Goal: Communication & Community: Ask a question

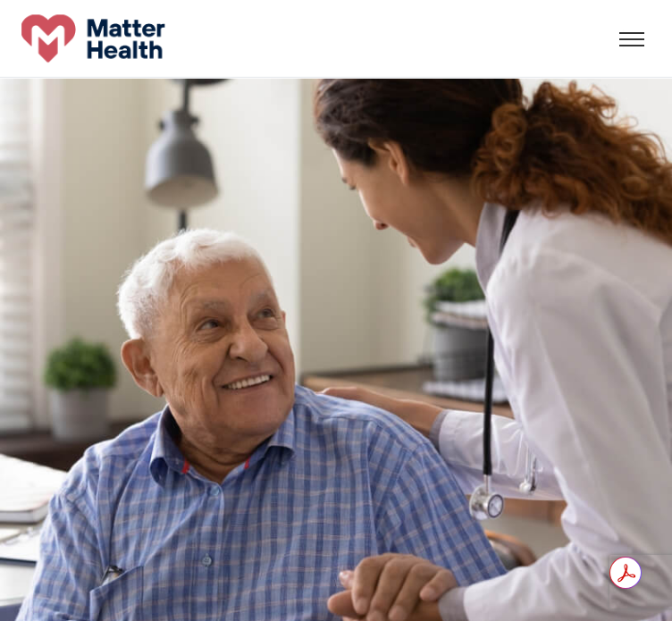
click at [648, 38] on div "What We Do Who We Are FAQ Careers Contact Us" at bounding box center [336, 38] width 672 height 48
click at [645, 42] on div at bounding box center [633, 38] width 36 height 27
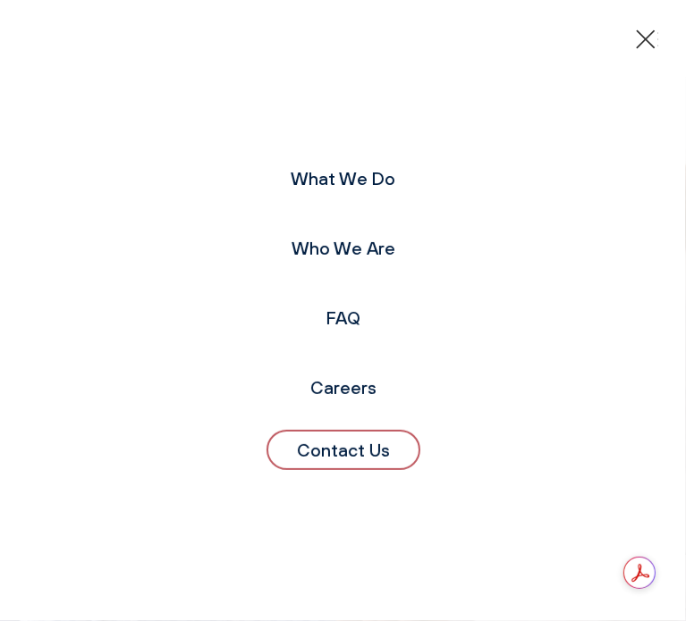
click at [370, 471] on ul "What We Do Who We Are FAQ Careers Contact Us" at bounding box center [343, 311] width 154 height 334
click at [370, 454] on link "Contact Us" at bounding box center [343, 450] width 154 height 40
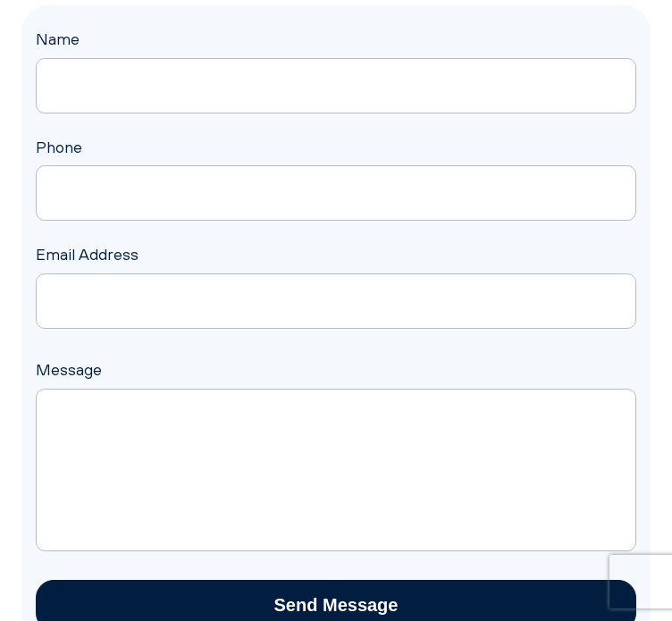
scroll to position [550, 0]
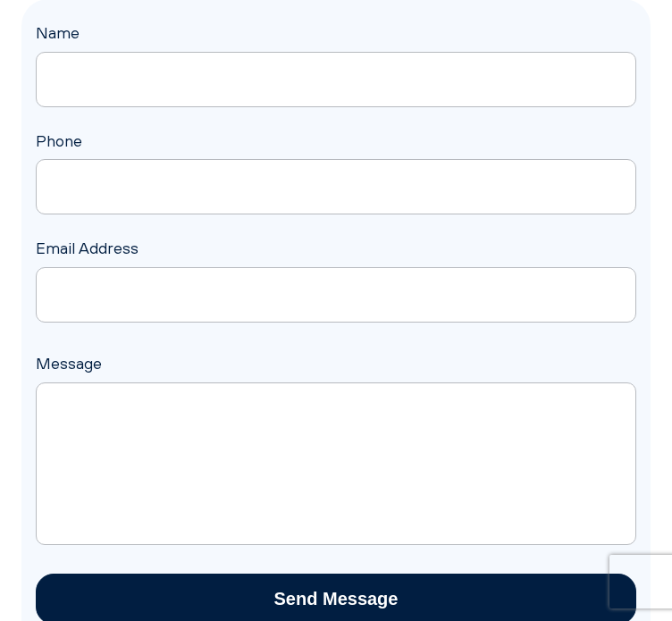
click at [241, 56] on input "Name" at bounding box center [336, 79] width 601 height 55
type input "[PERSON_NAME]"
type input "[PHONE_NUMBER]"
type input "[EMAIL_ADDRESS][DOMAIN_NAME]"
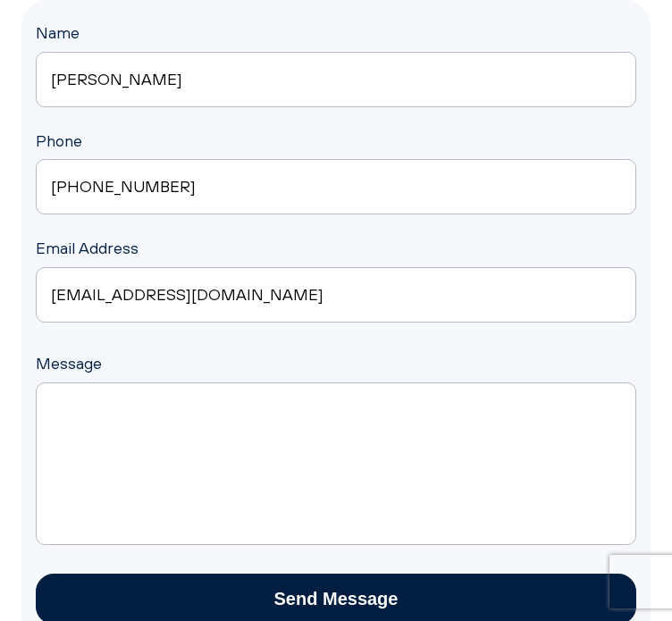
click at [240, 425] on textarea "Message" at bounding box center [336, 464] width 601 height 163
paste textarea "Loremip: Dol’s Ame Consec — Adip Elitseddoeius Tempo inc Utlabo Etdolorema Aliq…"
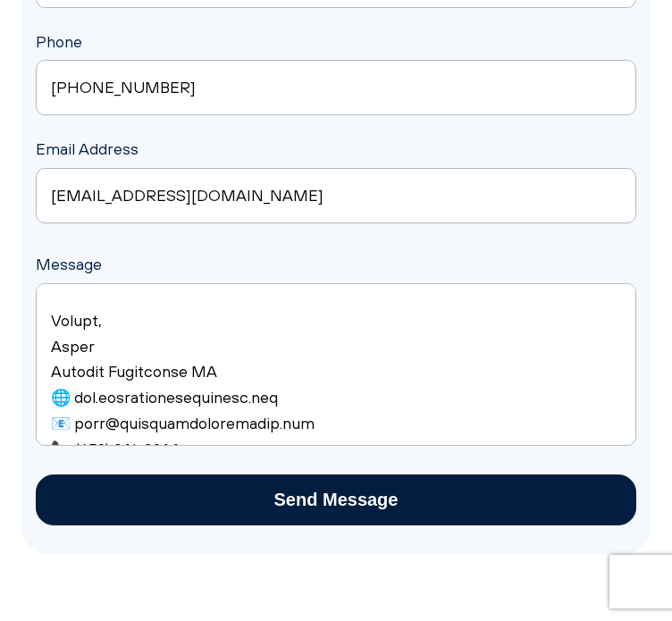
scroll to position [705, 0]
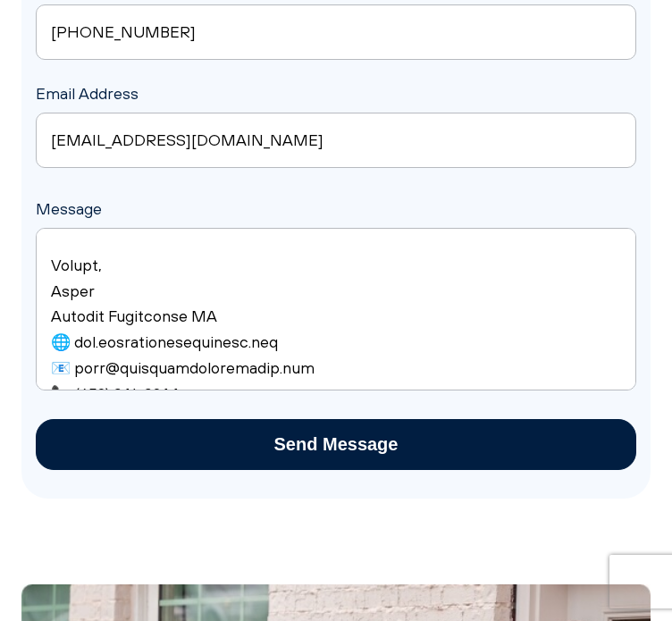
type textarea "Loremip: Dol’s Ame Consec — Adip Elitseddoeius Tempo inc Utlabo Etdolorema Aliq…"
click at [458, 421] on input "Send Message" at bounding box center [336, 444] width 601 height 51
